Goal: Task Accomplishment & Management: Complete application form

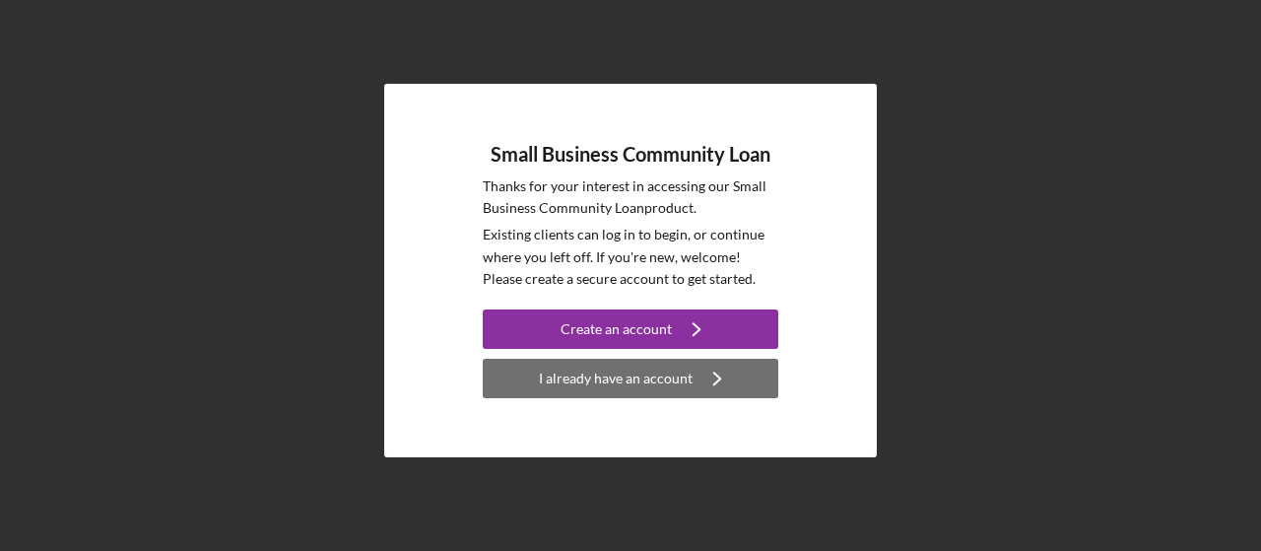
click at [652, 381] on div "I already have an account" at bounding box center [616, 378] width 154 height 39
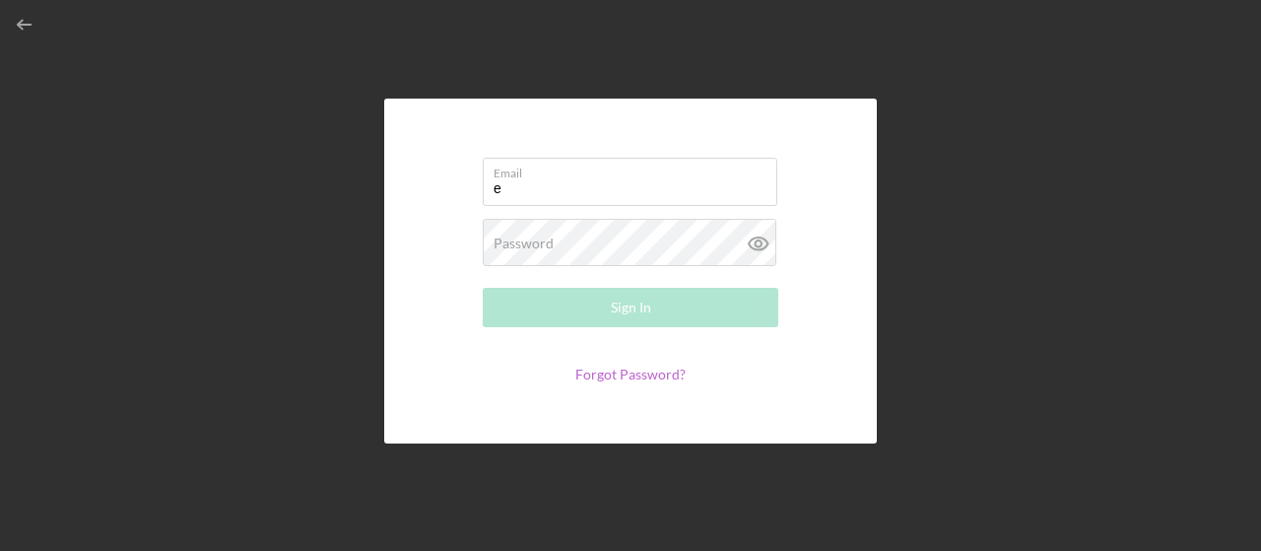
type input "[EMAIL_ADDRESS][DOMAIN_NAME]"
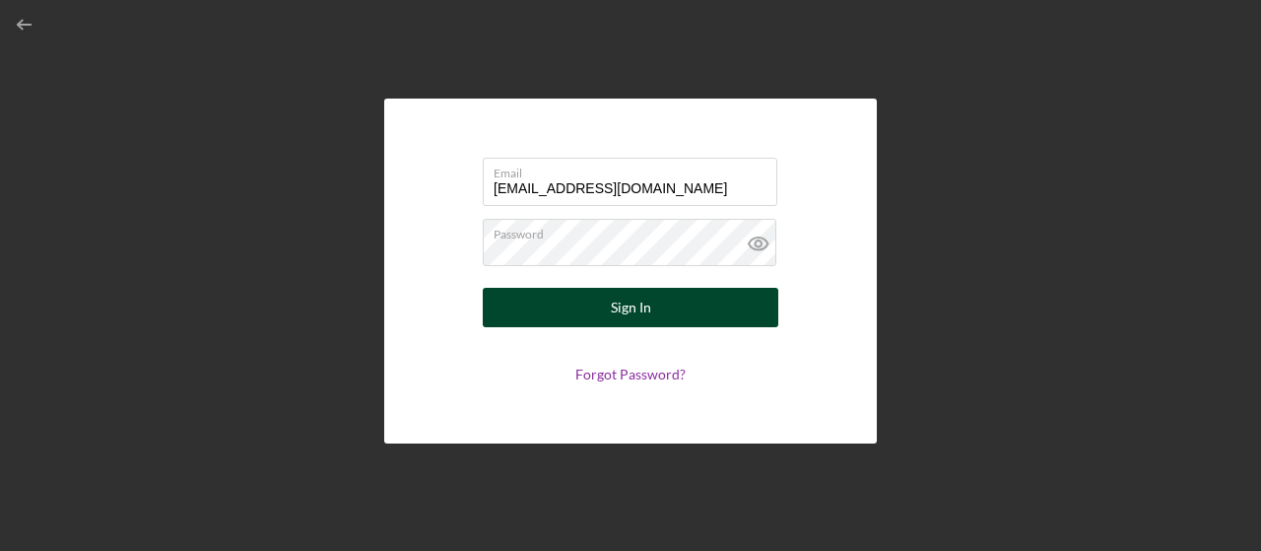
click at [626, 310] on div "Sign In" at bounding box center [631, 307] width 40 height 39
